Goal: Task Accomplishment & Management: Manage account settings

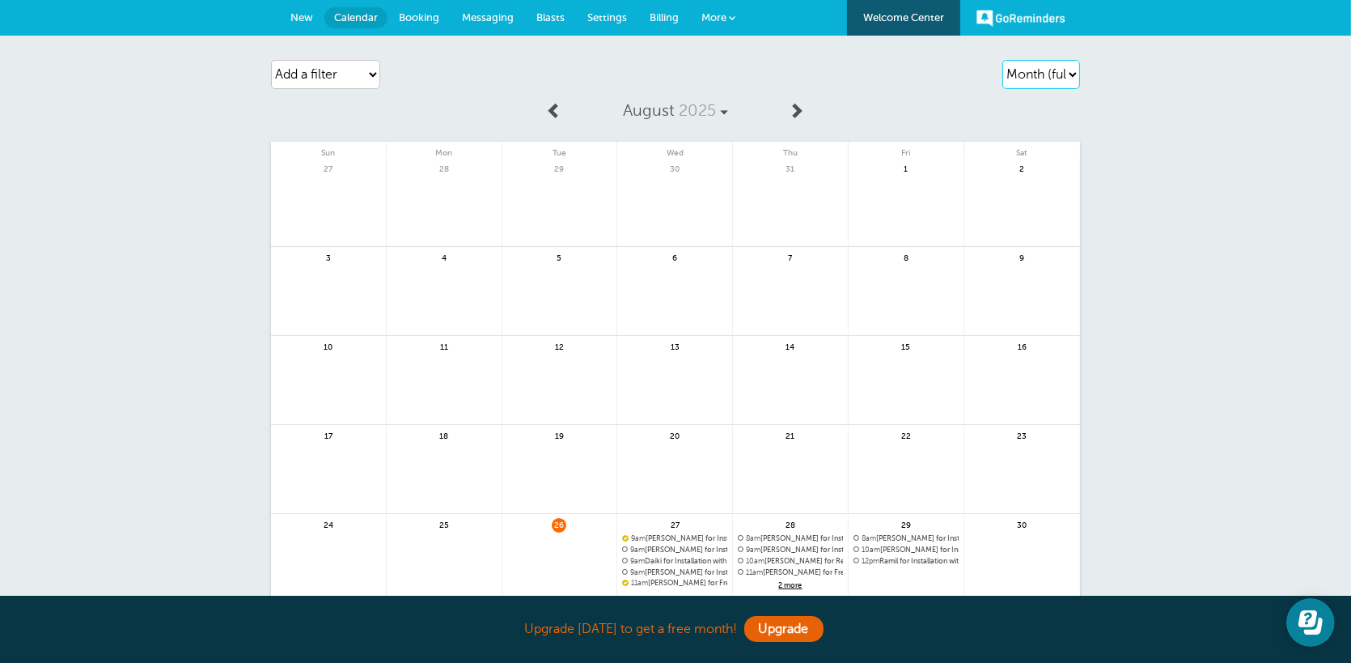
click at [1029, 80] on select "Agenda Day Week Month (full view) Month (condensed)" at bounding box center [1041, 74] width 78 height 29
click at [1002, 60] on select "Agenda Day Week Month (full view) Month (condensed)" at bounding box center [1041, 74] width 78 height 29
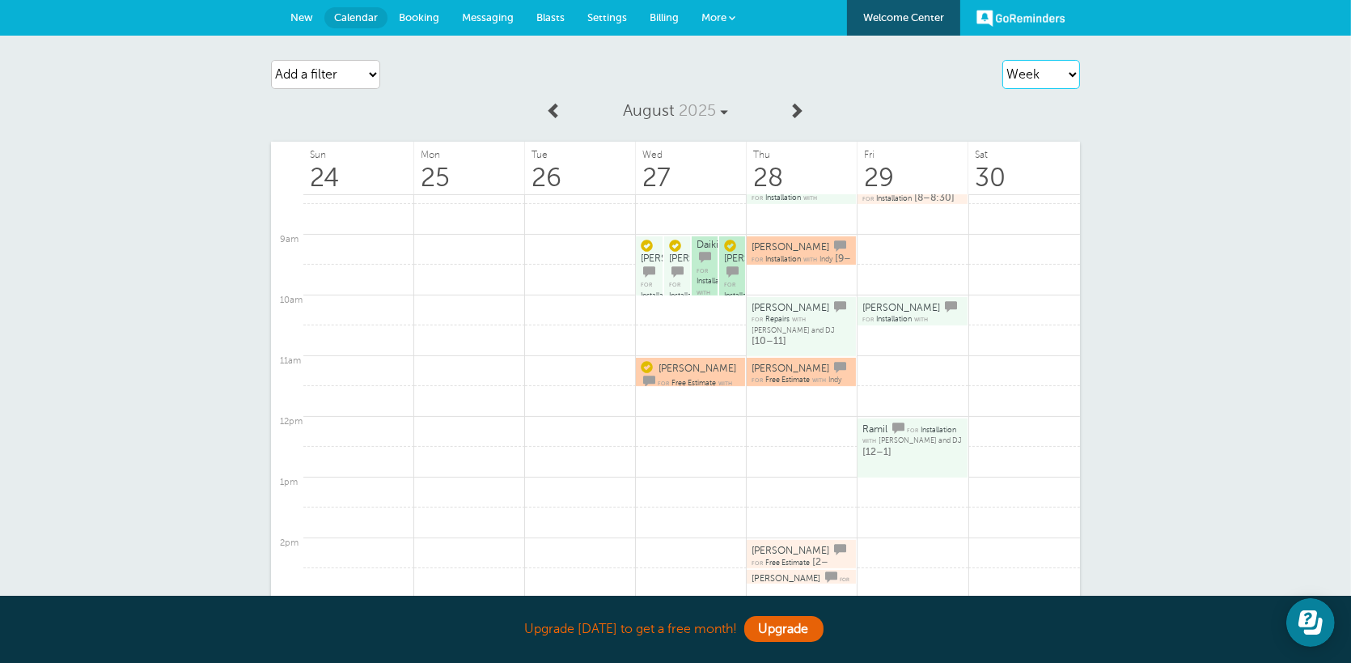
click at [1053, 79] on select "Agenda Day Week Month (full view) Month (condensed)" at bounding box center [1041, 74] width 78 height 29
click at [1002, 60] on select "Agenda Day Week Month (full view) Month (condensed)" at bounding box center [1041, 74] width 78 height 29
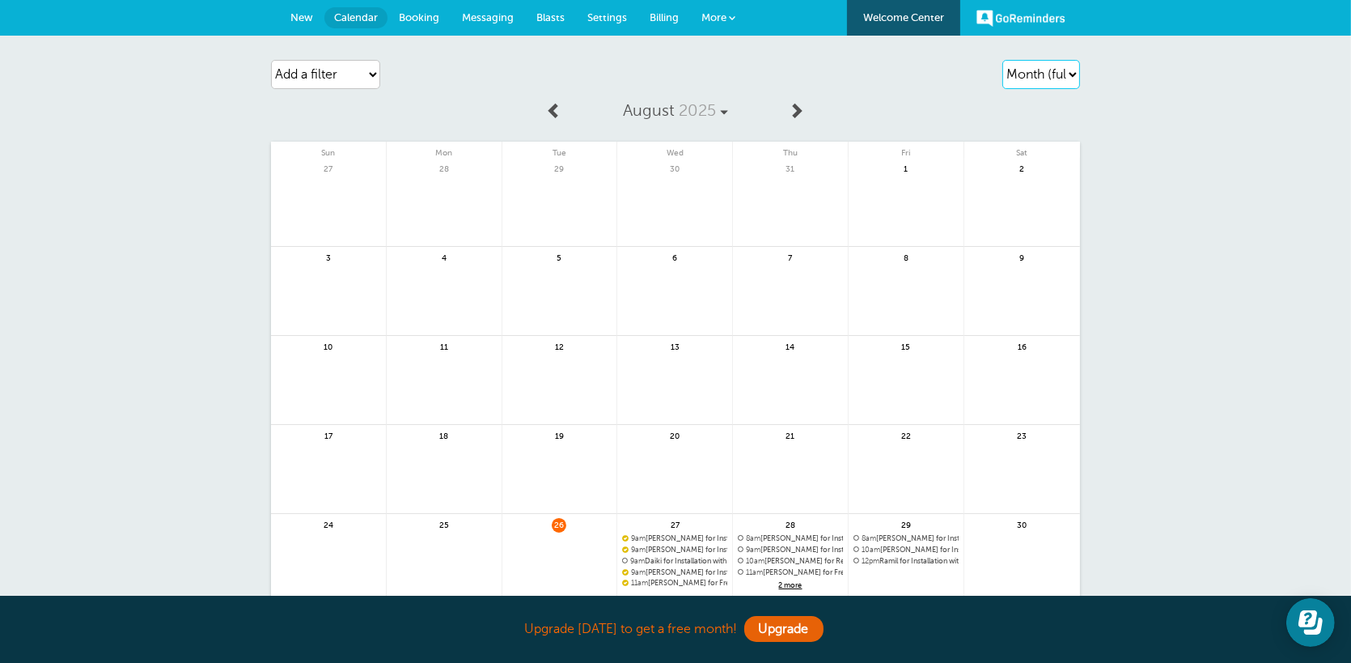
click at [1030, 75] on select "Agenda Day Week Month (full view) Month (condensed)" at bounding box center [1041, 74] width 78 height 29
select select "agenda"
click at [1002, 60] on select "Agenda Day Week Month (full view) Month (condensed)" at bounding box center [1041, 74] width 78 height 29
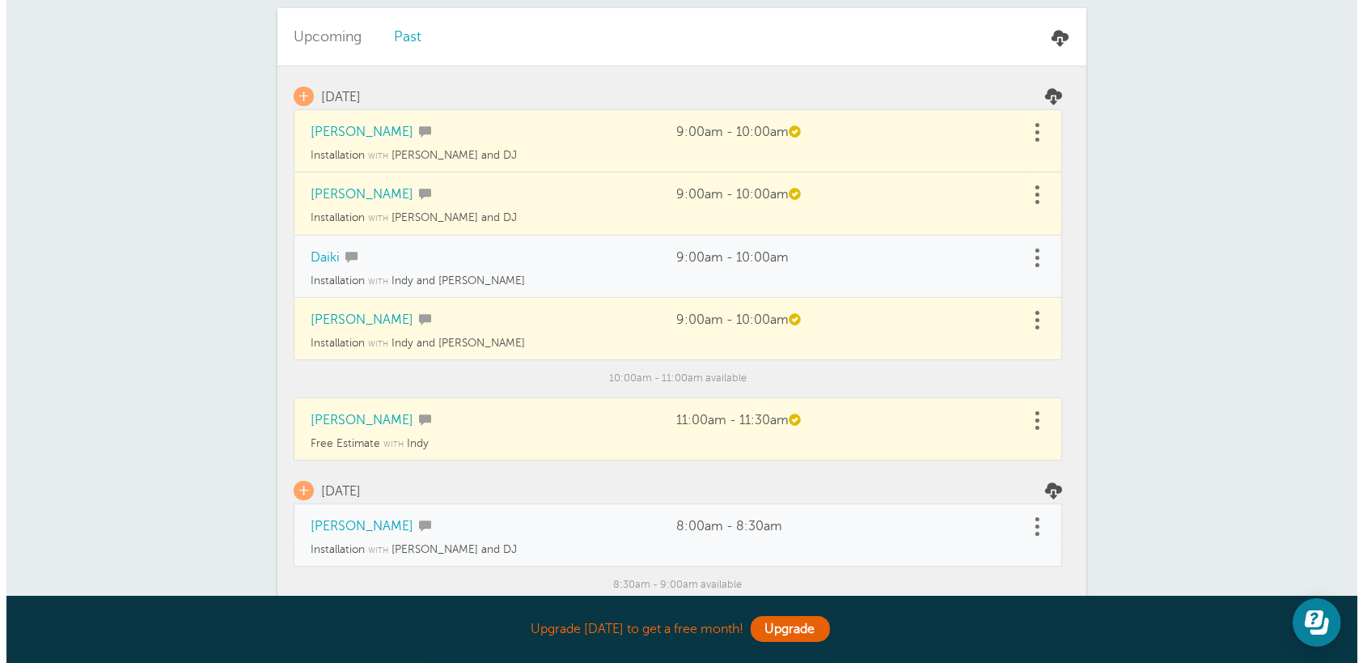
scroll to position [243, 0]
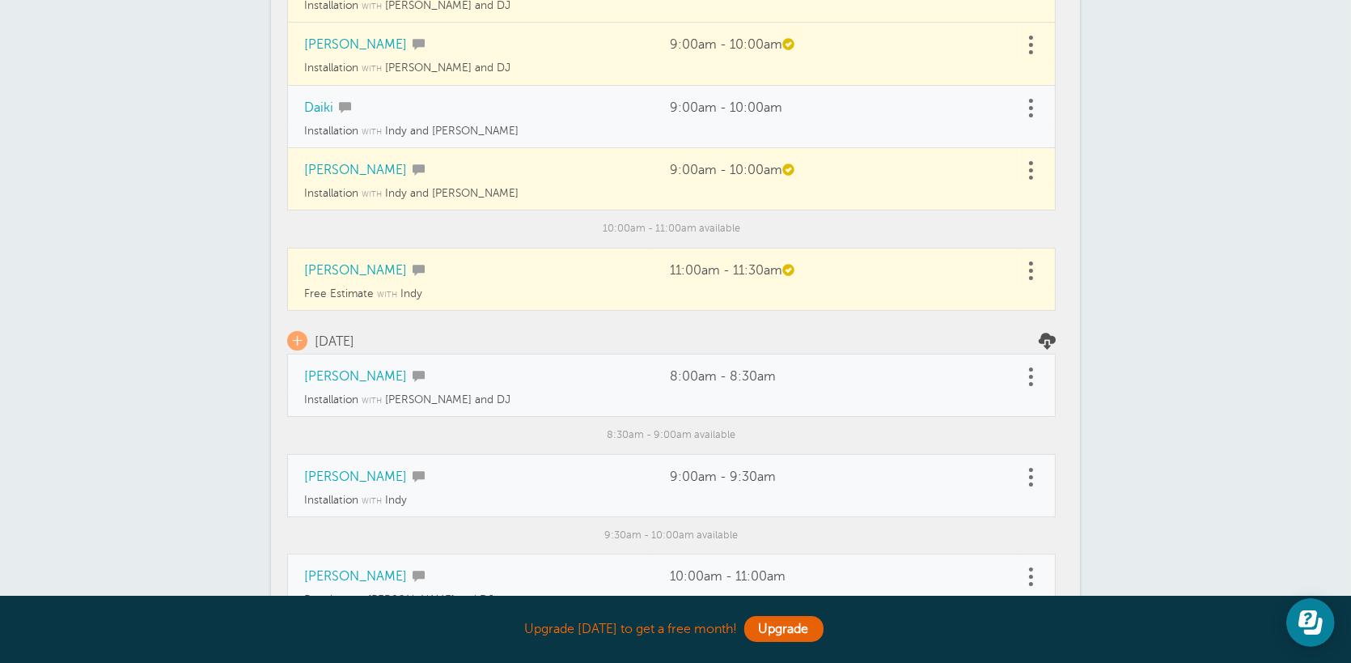
click at [661, 369] on td "8:00am - 8:30am" at bounding box center [838, 373] width 369 height 39
click at [1030, 378] on link at bounding box center [1031, 376] width 16 height 25
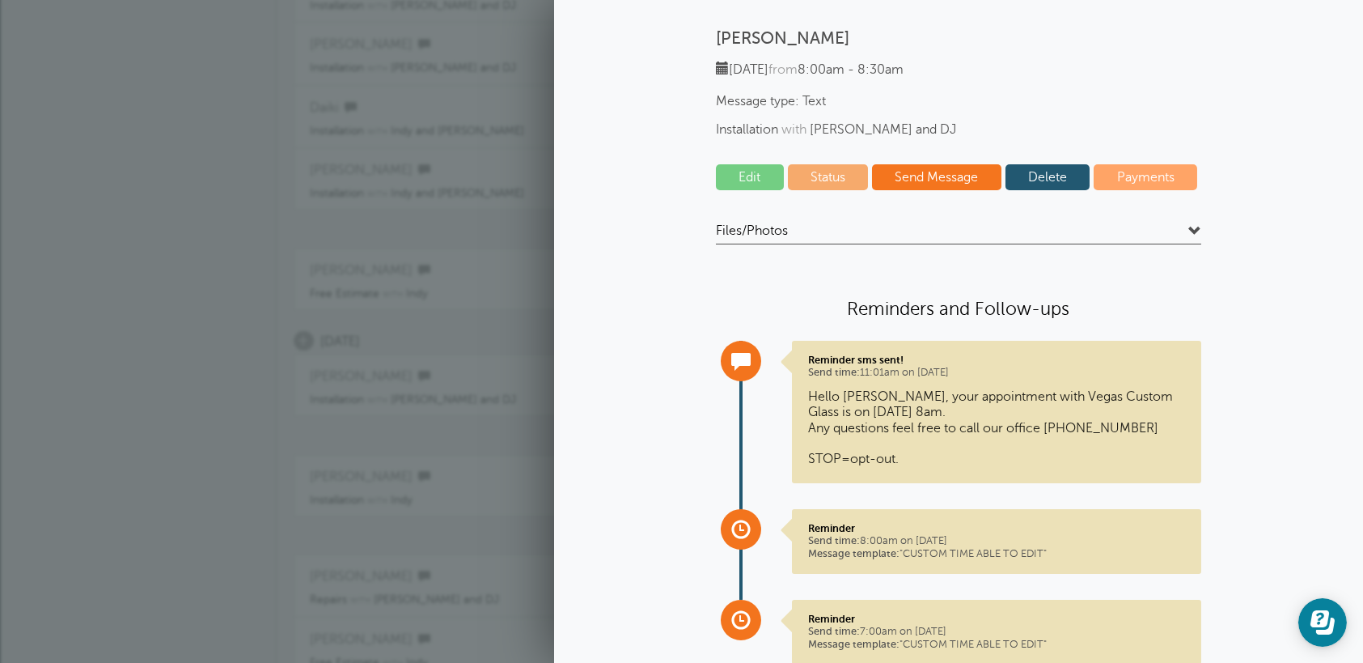
scroll to position [62, 0]
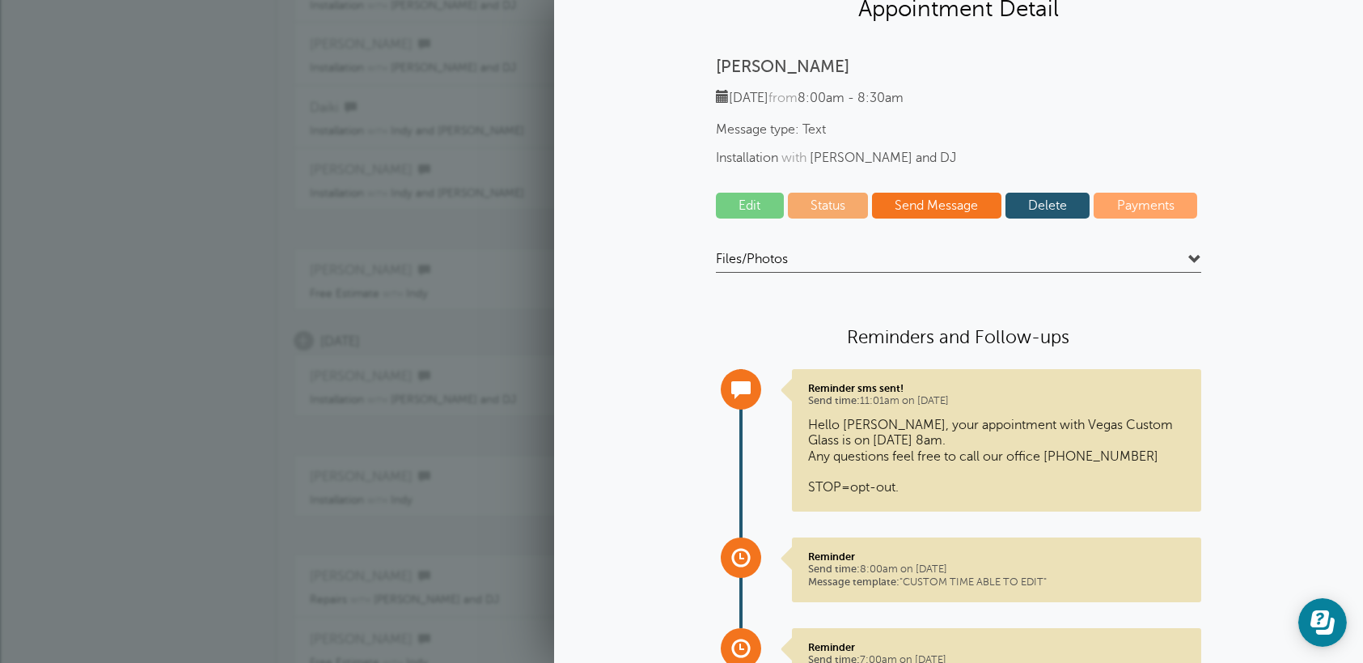
click at [731, 208] on link "Edit" at bounding box center [750, 206] width 68 height 26
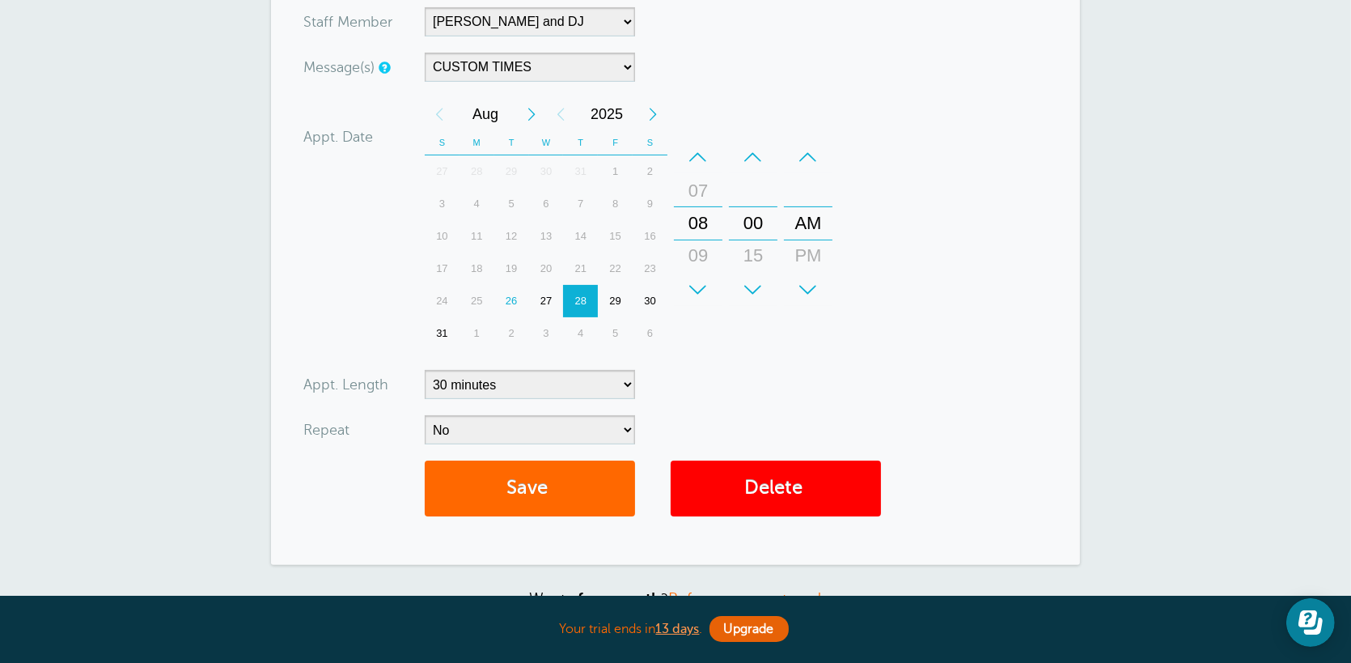
scroll to position [485, 0]
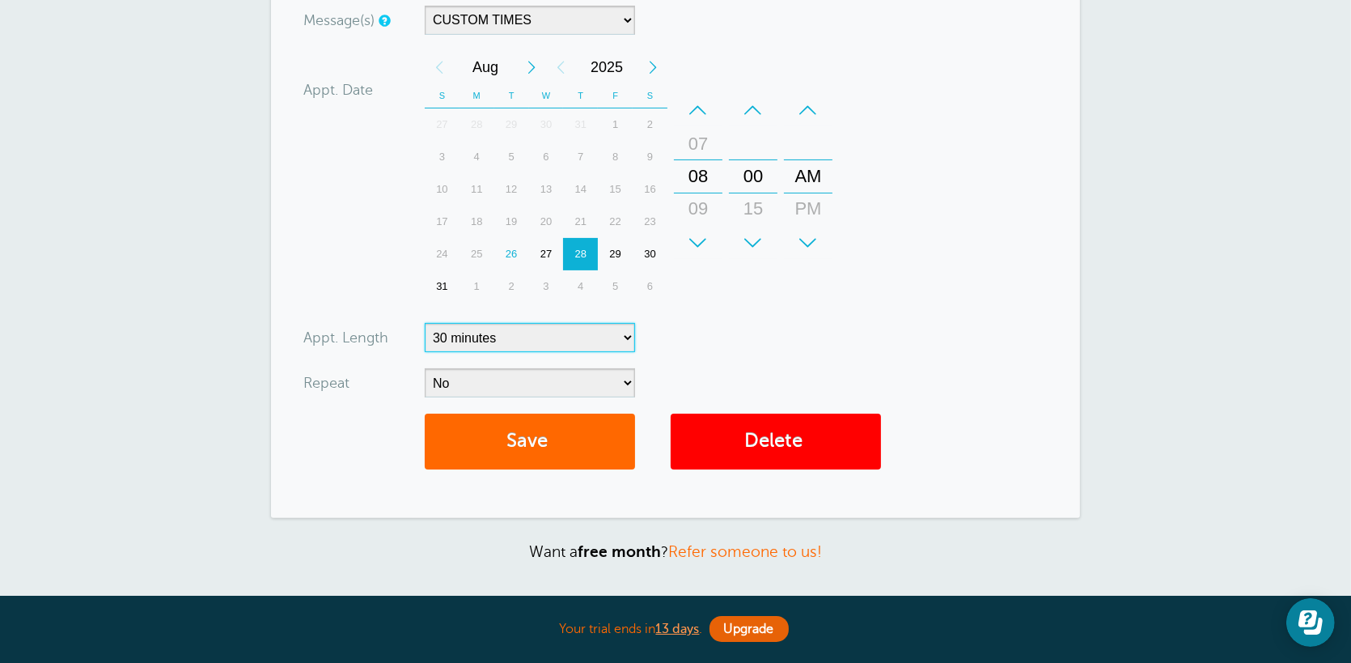
click at [568, 340] on select "5 minutes 10 minutes 15 minutes 20 minutes 25 minutes 30 minutes 35 minutes 40 …" at bounding box center [530, 337] width 210 height 29
select select
click at [425, 323] on select "5 minutes 10 minutes 15 minutes 20 minutes 25 minutes 30 minutes 35 minutes 40 …" at bounding box center [530, 337] width 210 height 29
click at [512, 444] on button "Save" at bounding box center [530, 441] width 210 height 56
